Goal: Transaction & Acquisition: Purchase product/service

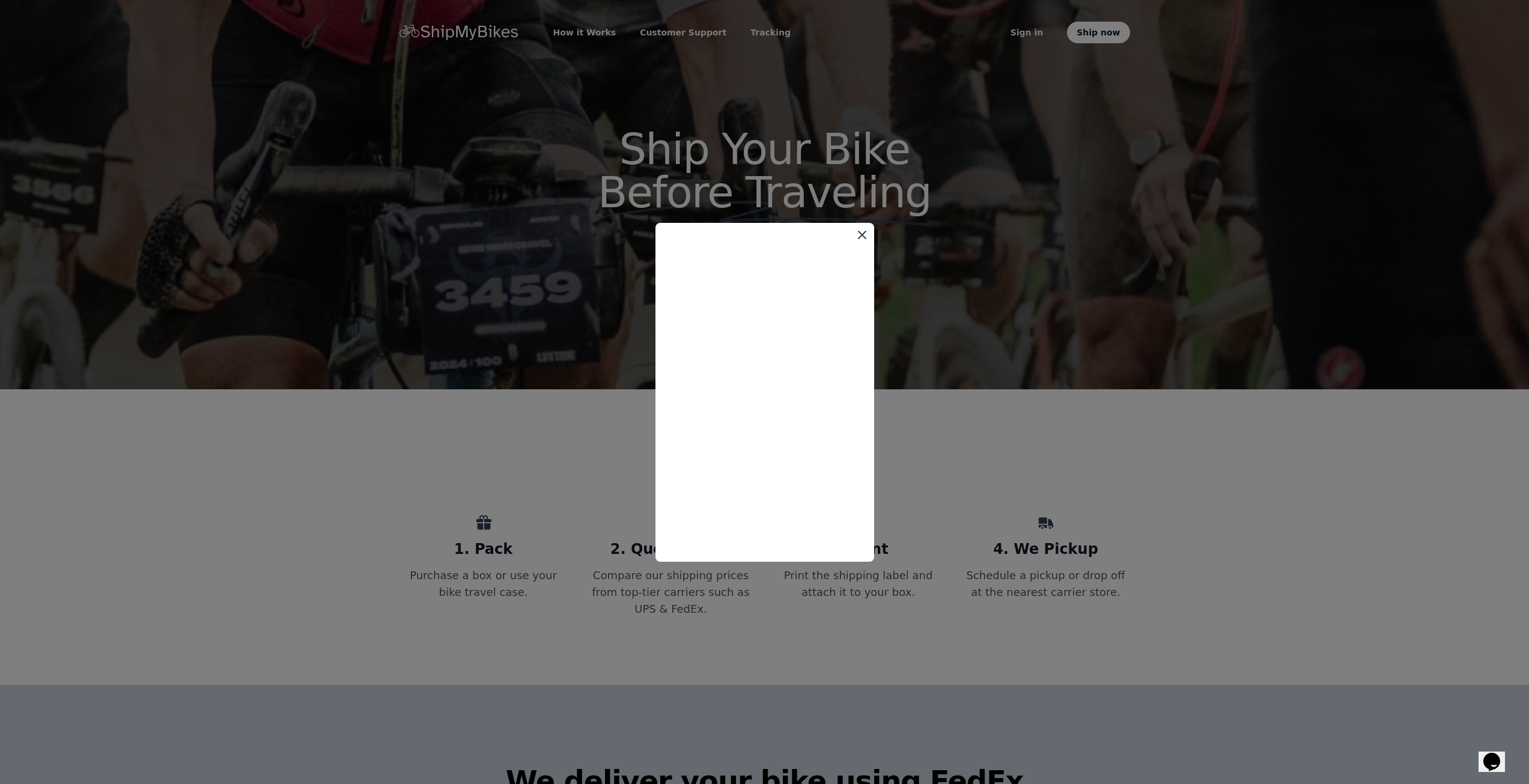
click at [863, 235] on icon at bounding box center [862, 235] width 14 height 14
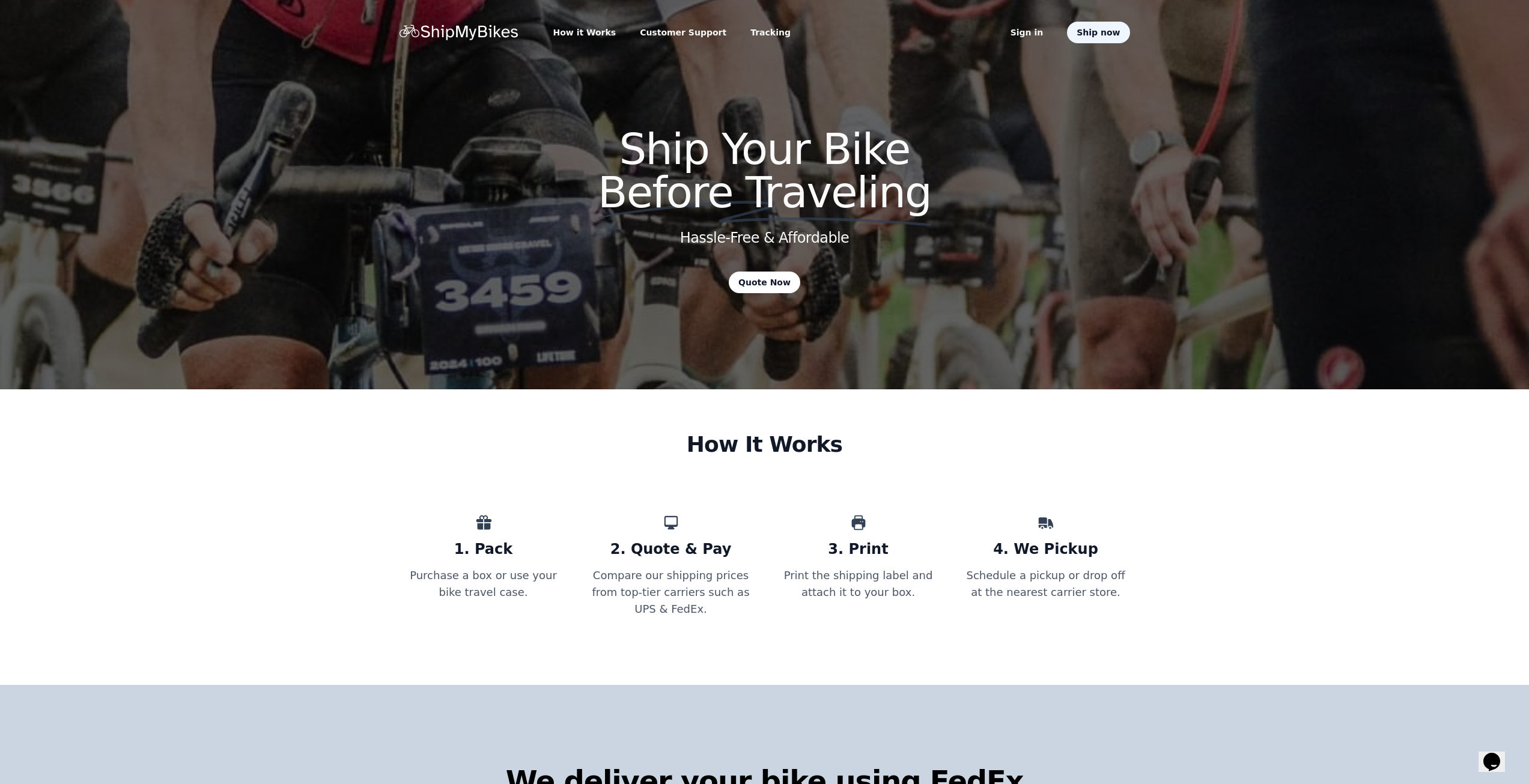
click at [1097, 28] on span "Ship now" at bounding box center [1098, 33] width 43 height 12
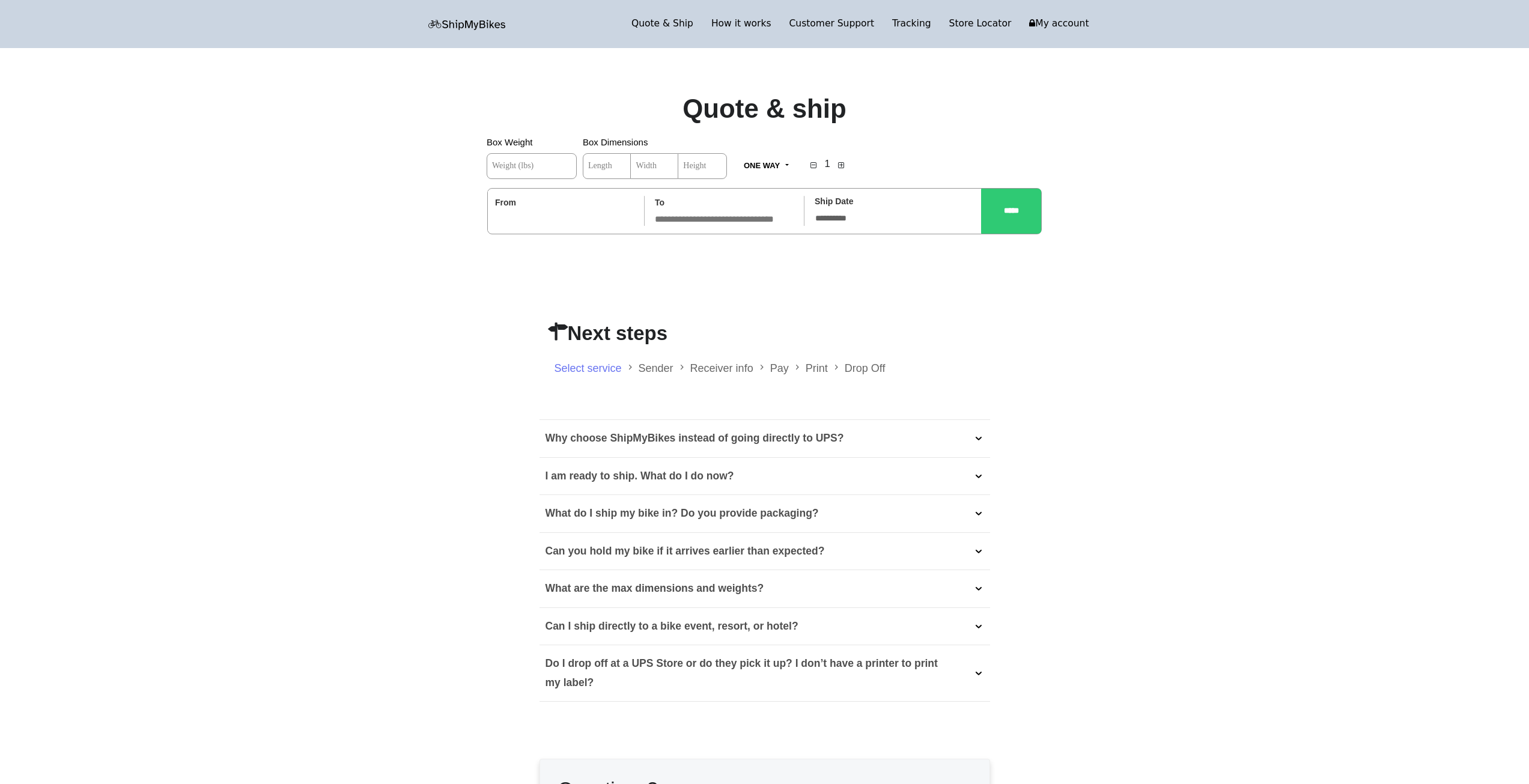
click at [541, 218] on input "text" at bounding box center [565, 219] width 139 height 13
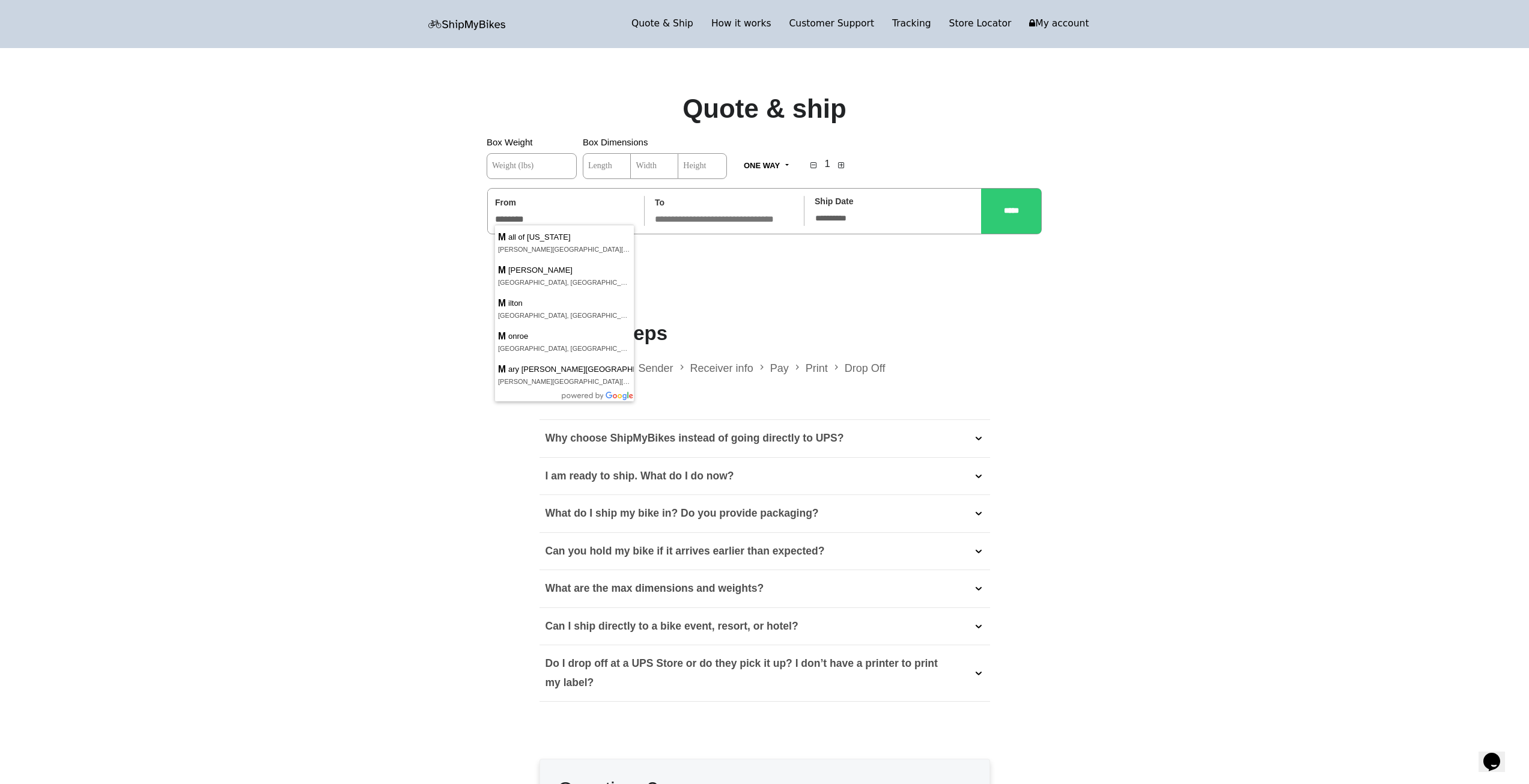
type input "*********"
